Goal: Information Seeking & Learning: Learn about a topic

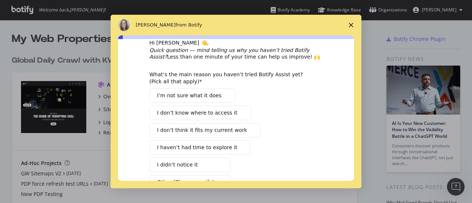
scroll to position [22, 0]
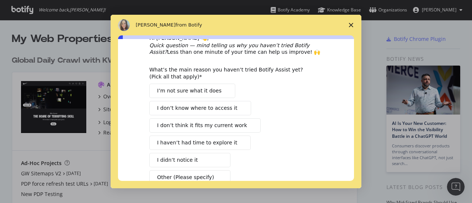
click at [350, 26] on polygon "Close survey" at bounding box center [351, 25] width 4 height 4
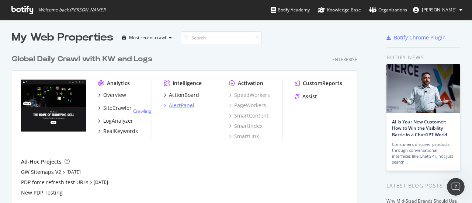
scroll to position [1, 0]
click at [118, 133] on div "RealKeywords" at bounding box center [120, 131] width 35 height 7
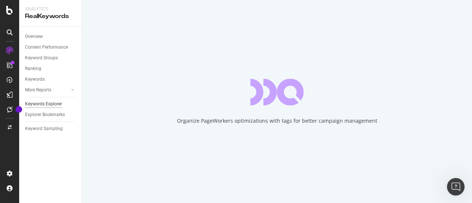
click at [46, 101] on div "Keywords Explorer" at bounding box center [43, 104] width 37 height 8
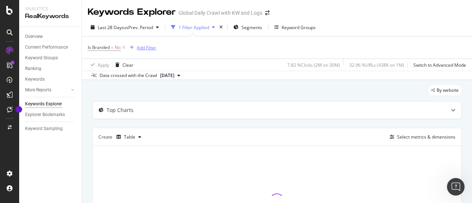
click at [137, 48] on div "Add Filter" at bounding box center [147, 48] width 20 height 6
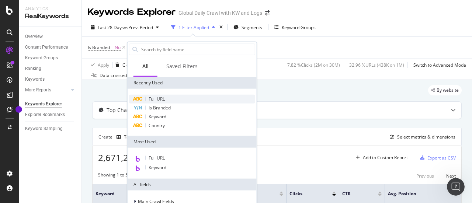
click at [173, 102] on div "Full URL" at bounding box center [192, 99] width 126 height 9
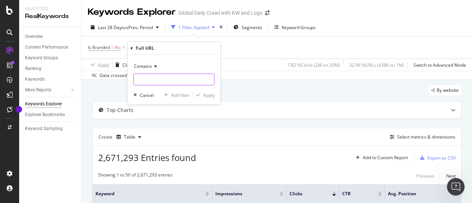
click at [166, 75] on input "text" at bounding box center [174, 80] width 80 height 12
paste input "[URL][DOMAIN_NAME]"
type input "[URL][DOMAIN_NAME]"
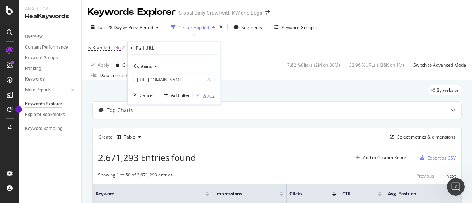
click at [209, 95] on div "Apply" at bounding box center [208, 95] width 11 height 6
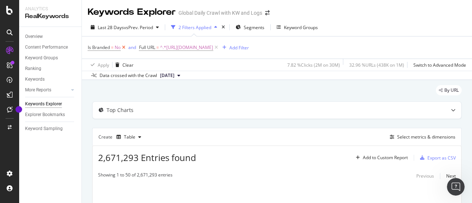
click at [124, 46] on icon at bounding box center [124, 47] width 6 height 7
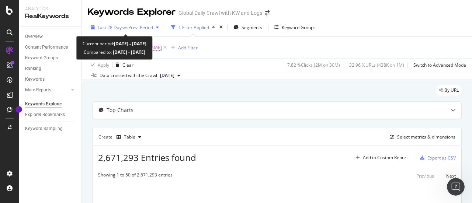
click at [145, 27] on span "vs Prev. Period" at bounding box center [138, 27] width 29 height 6
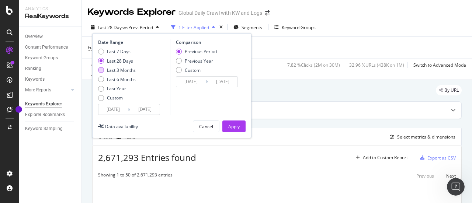
click at [128, 69] on div "Last 3 Months" at bounding box center [121, 70] width 29 height 6
type input "[DATE]"
click at [199, 60] on div "Previous Year" at bounding box center [199, 61] width 28 height 6
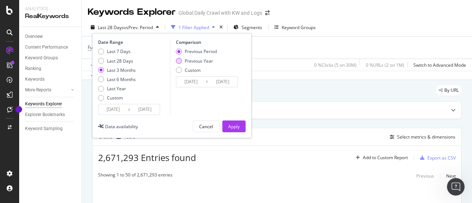
type input "[DATE]"
click at [233, 126] on div "Apply" at bounding box center [233, 127] width 11 height 6
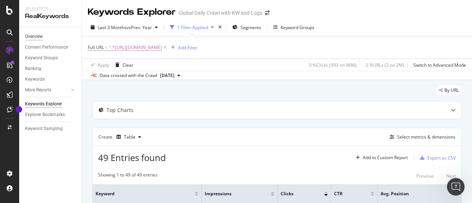
click at [43, 38] on div "Overview" at bounding box center [34, 37] width 18 height 8
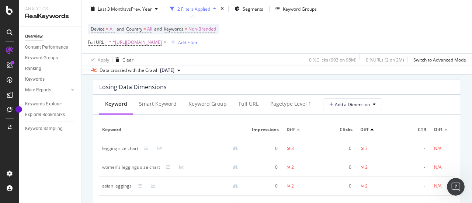
scroll to position [893, 0]
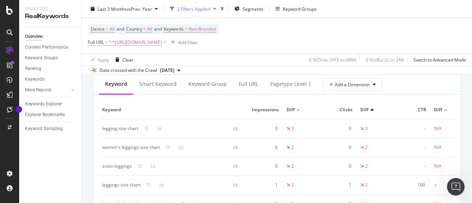
click at [162, 42] on span "^.*[URL][DOMAIN_NAME]" at bounding box center [135, 42] width 53 height 10
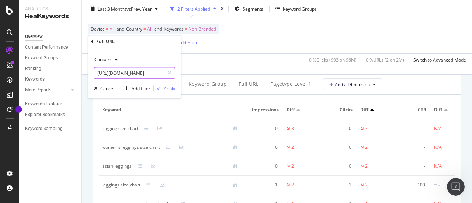
click at [140, 76] on input "[URL][DOMAIN_NAME]" at bounding box center [129, 73] width 70 height 12
paste input "ntc-app/expert-tip"
type input "[URL][DOMAIN_NAME]"
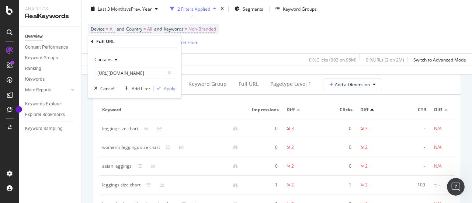
click at [175, 88] on div "Contains [URL][DOMAIN_NAME] Cancel Add filter Apply" at bounding box center [134, 73] width 93 height 50
click at [173, 88] on div "Apply" at bounding box center [169, 89] width 11 height 6
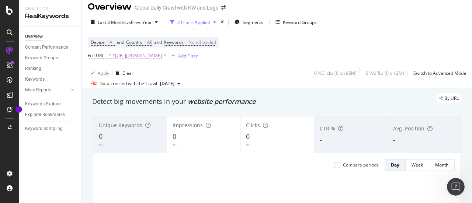
scroll to position [1, 0]
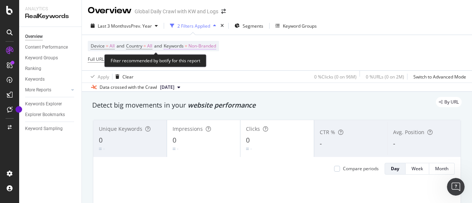
click at [215, 46] on span "Non-Branded" at bounding box center [202, 46] width 28 height 10
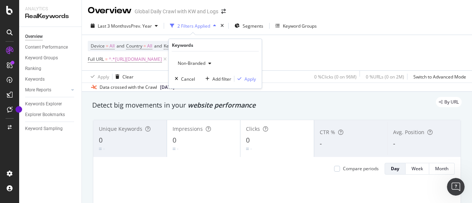
click at [205, 62] on div "button" at bounding box center [209, 63] width 9 height 4
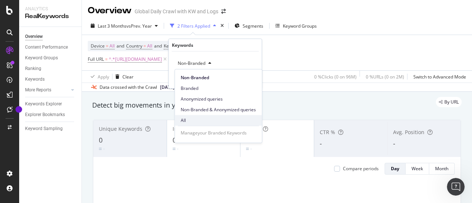
click at [202, 125] on div "All" at bounding box center [218, 120] width 87 height 11
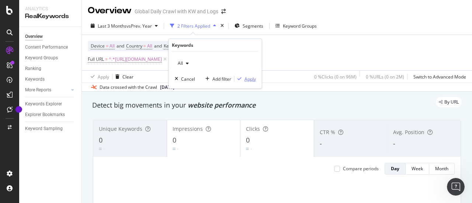
click at [248, 81] on div "Apply" at bounding box center [249, 79] width 11 height 6
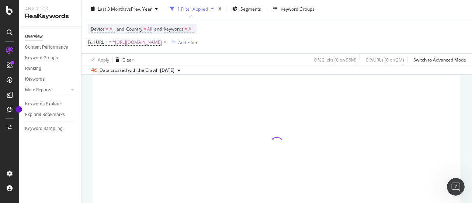
scroll to position [81, 0]
click at [162, 43] on span "^.*[URL][DOMAIN_NAME]" at bounding box center [135, 42] width 53 height 10
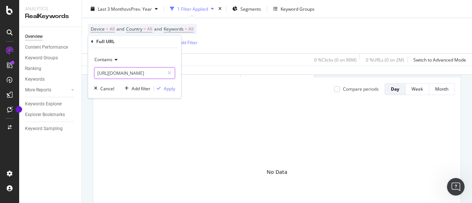
paste input "time-to-move"
click at [142, 69] on input "[URL][DOMAIN_NAME]" at bounding box center [129, 73] width 70 height 12
type input "[URL][DOMAIN_NAME]"
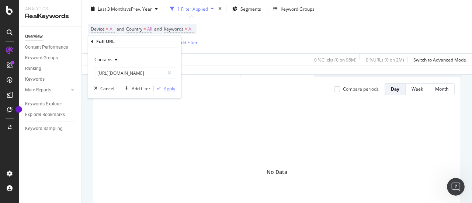
click at [169, 89] on div "Apply" at bounding box center [169, 89] width 11 height 6
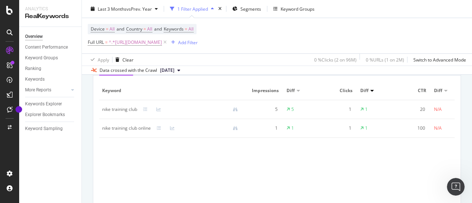
scroll to position [719, 0]
